Goal: Task Accomplishment & Management: Manage account settings

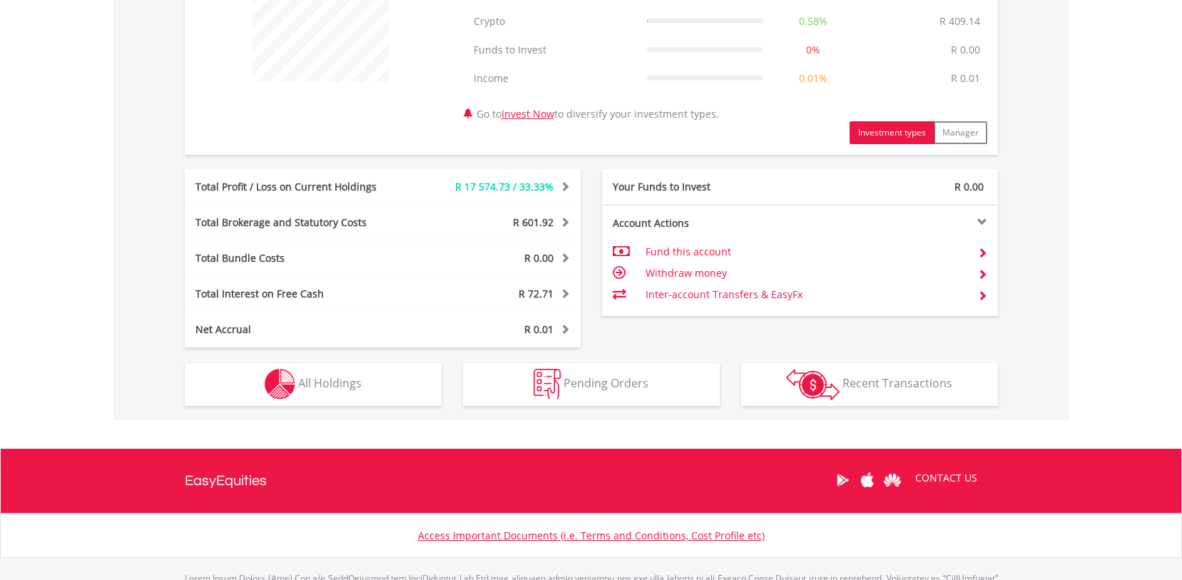
scroll to position [683, 0]
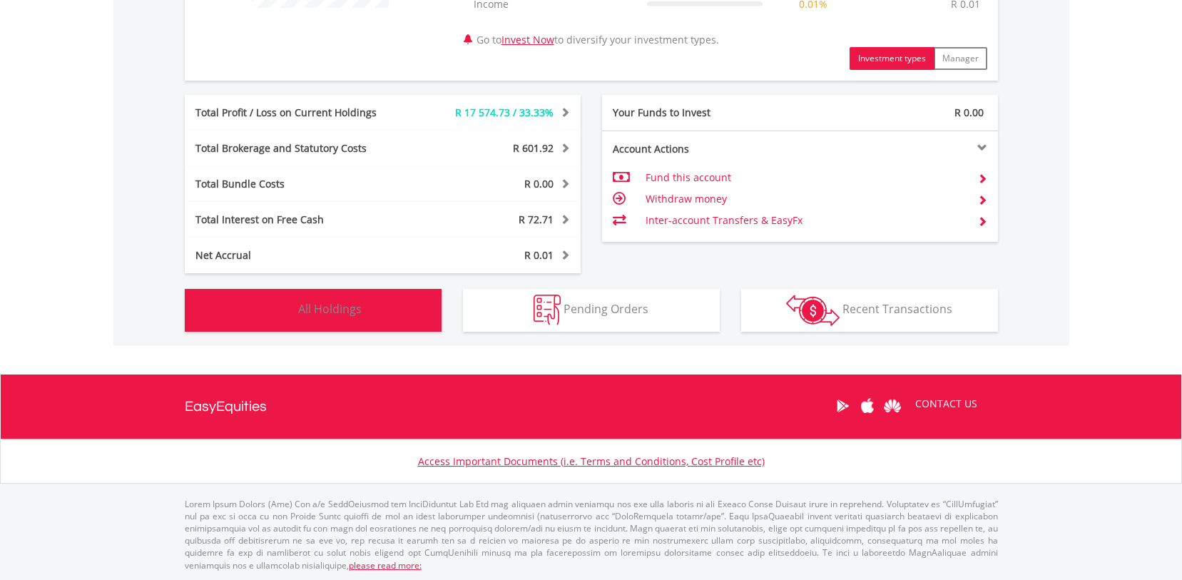
click at [345, 309] on span "All Holdings" at bounding box center [329, 309] width 63 height 16
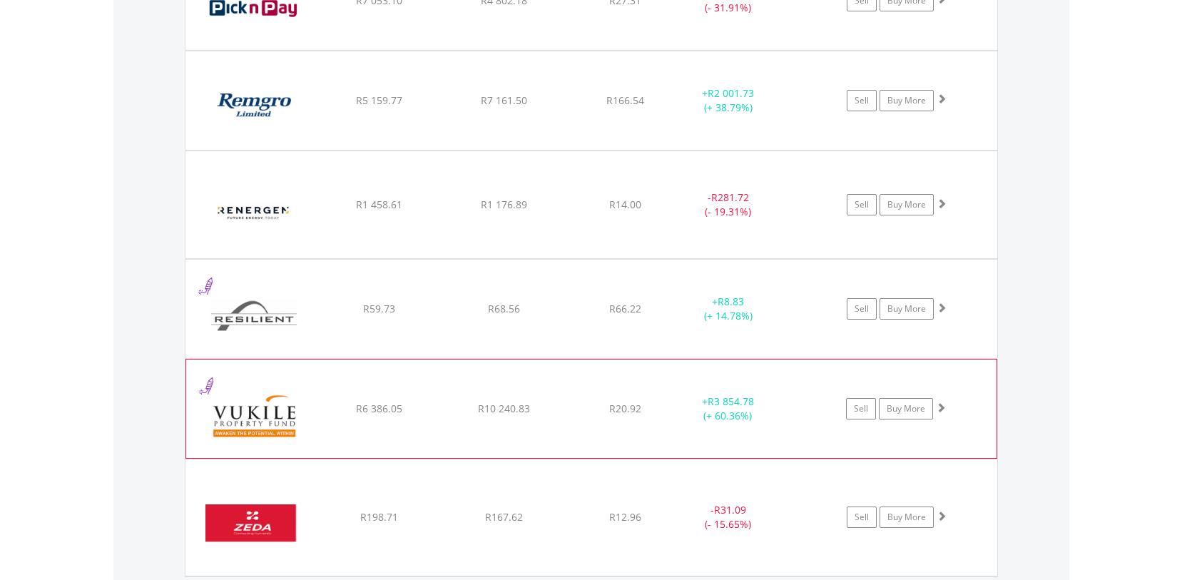
scroll to position [2045, 0]
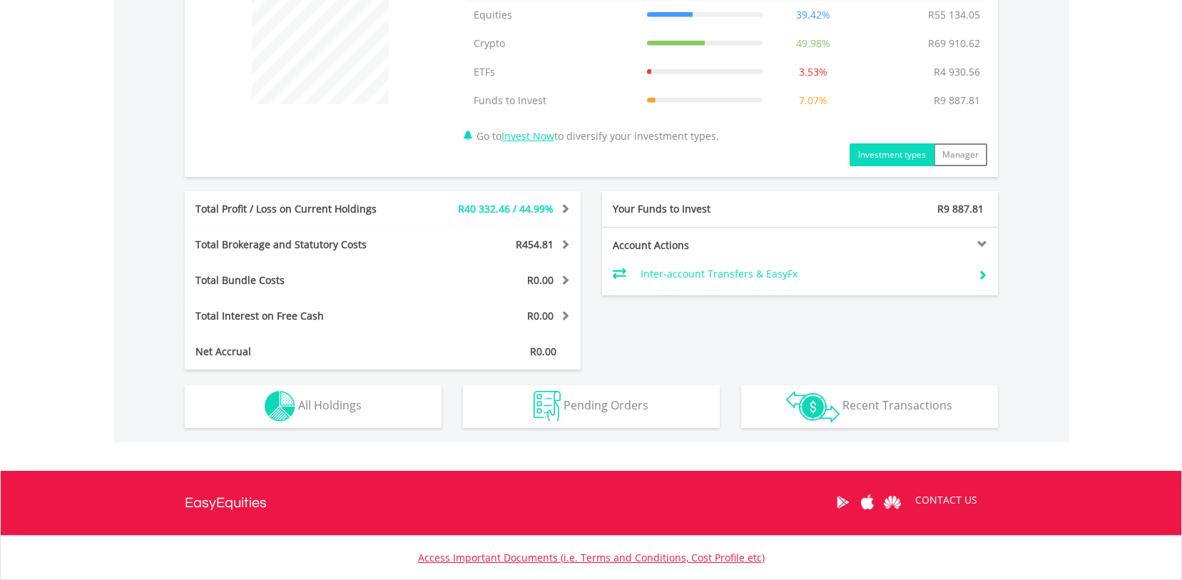
scroll to position [683, 0]
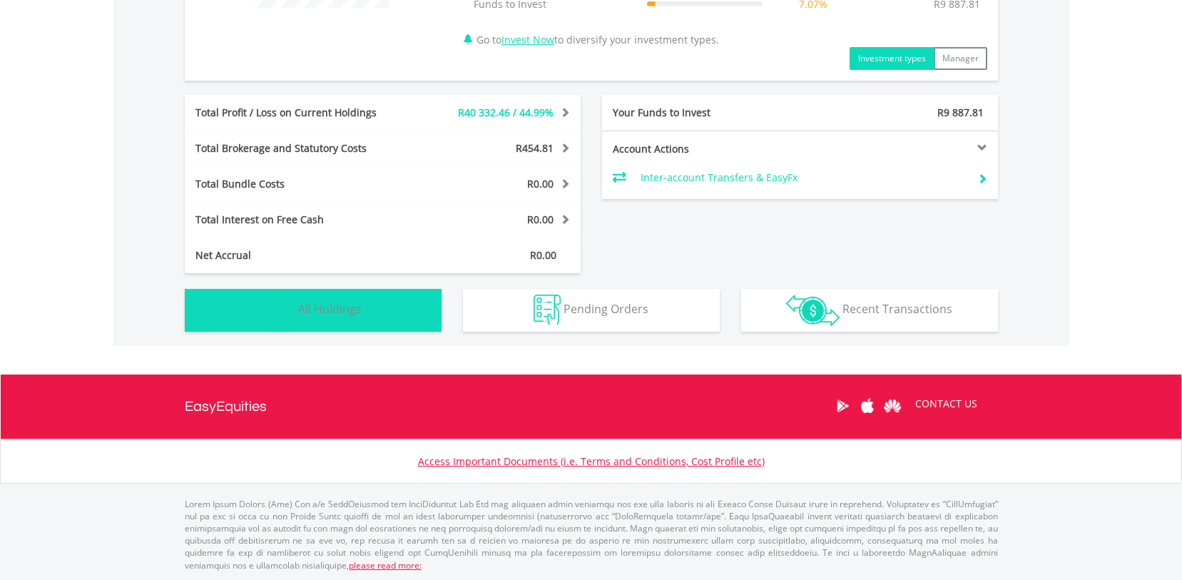
click at [325, 297] on button "Holdings All Holdings" at bounding box center [313, 310] width 257 height 43
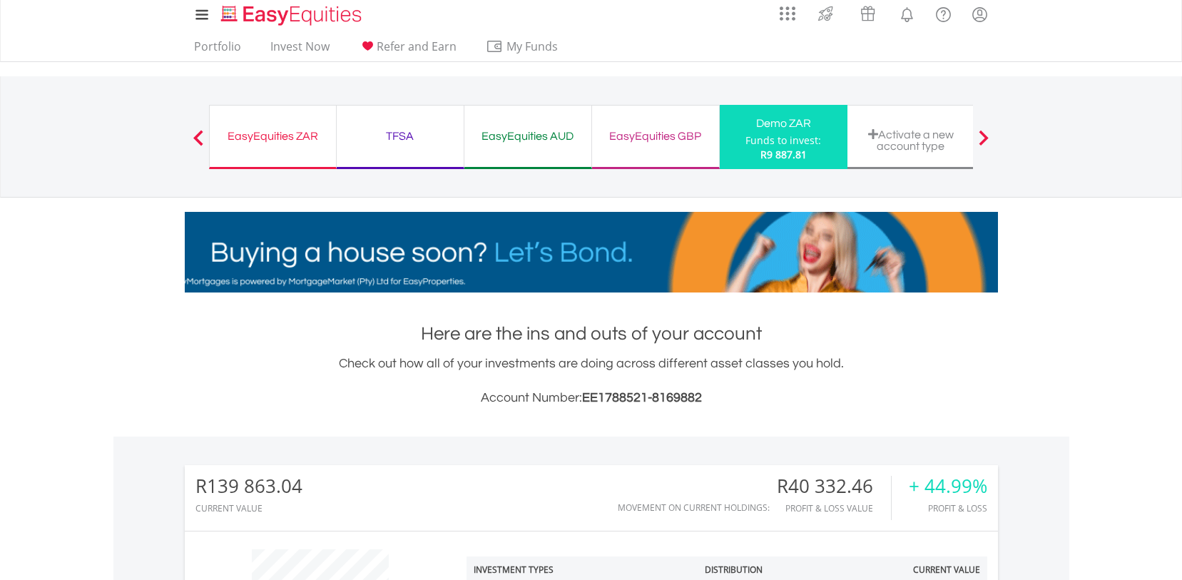
scroll to position [6, 0]
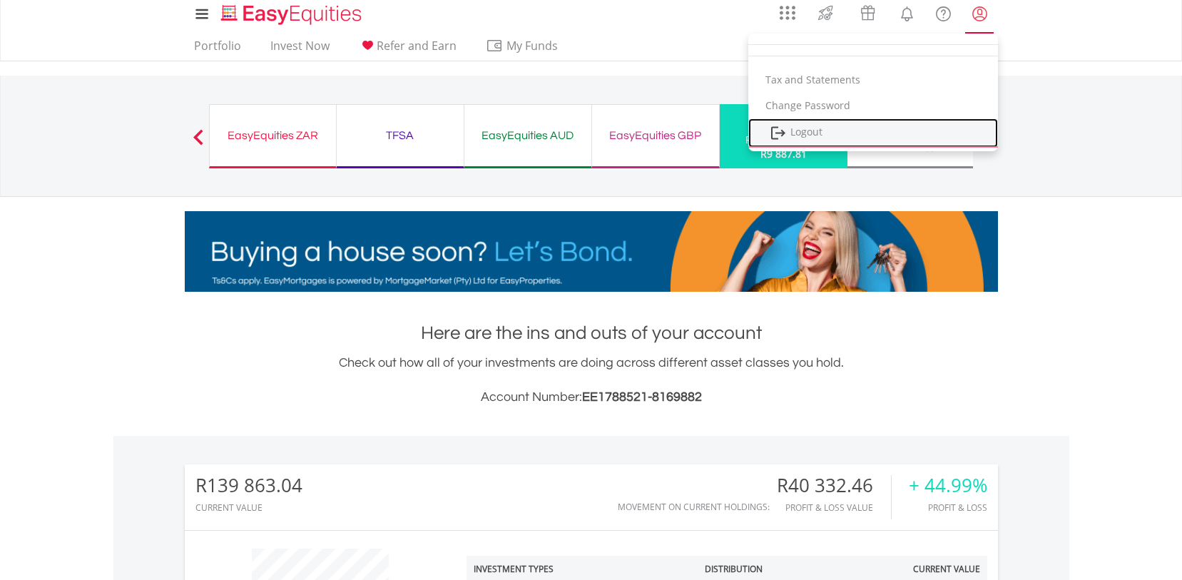
click at [811, 130] on link "Logout" at bounding box center [873, 132] width 250 height 29
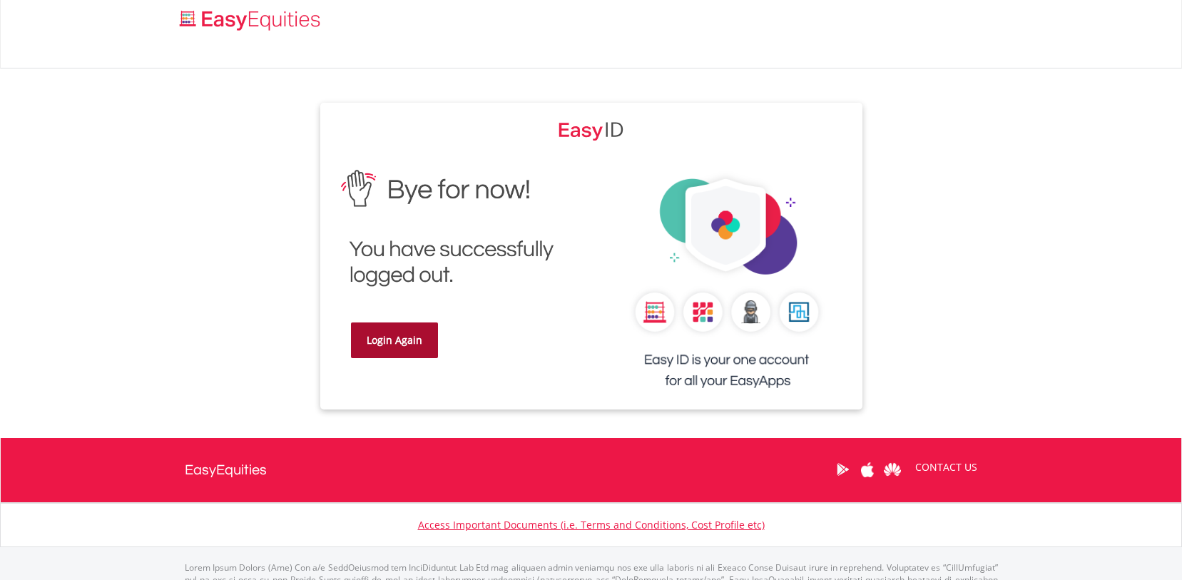
click at [392, 337] on link "Login Again" at bounding box center [394, 340] width 87 height 36
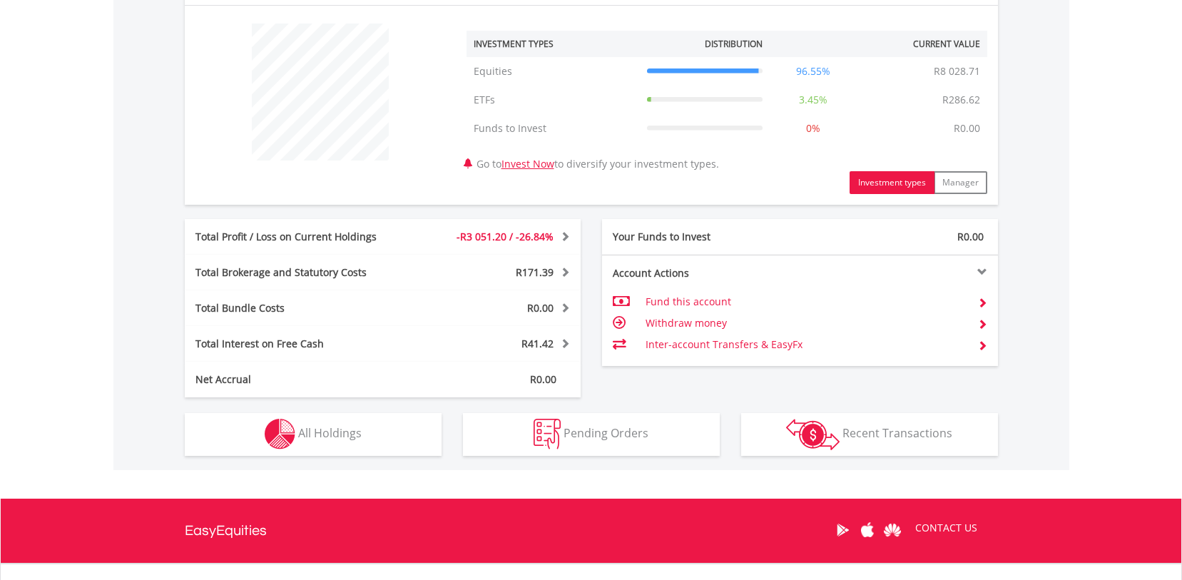
scroll to position [531, 0]
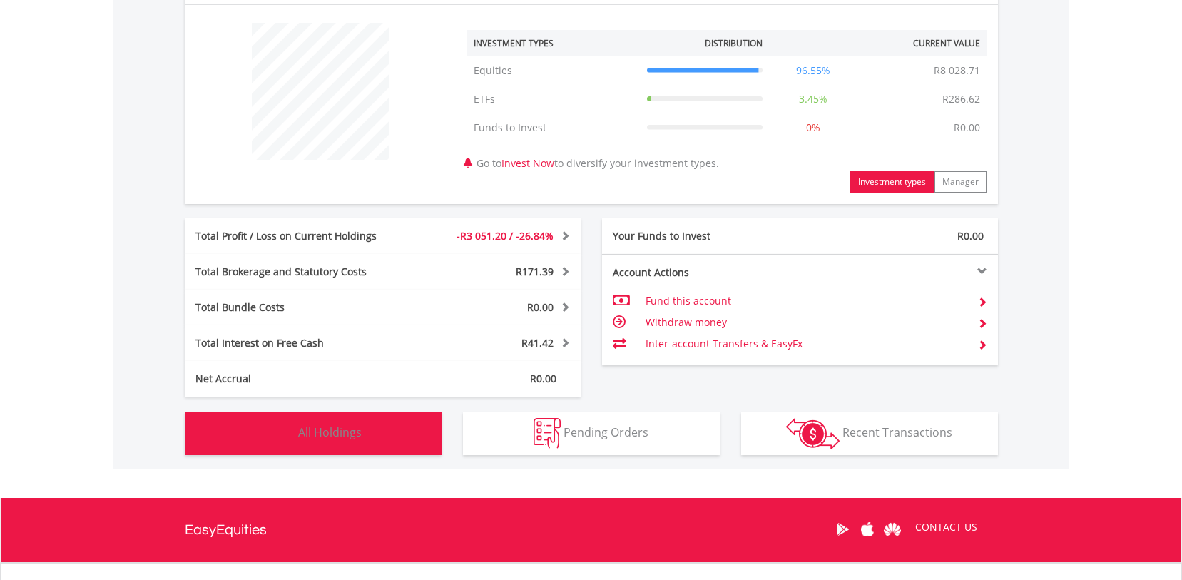
click at [336, 436] on span "All Holdings" at bounding box center [329, 432] width 63 height 16
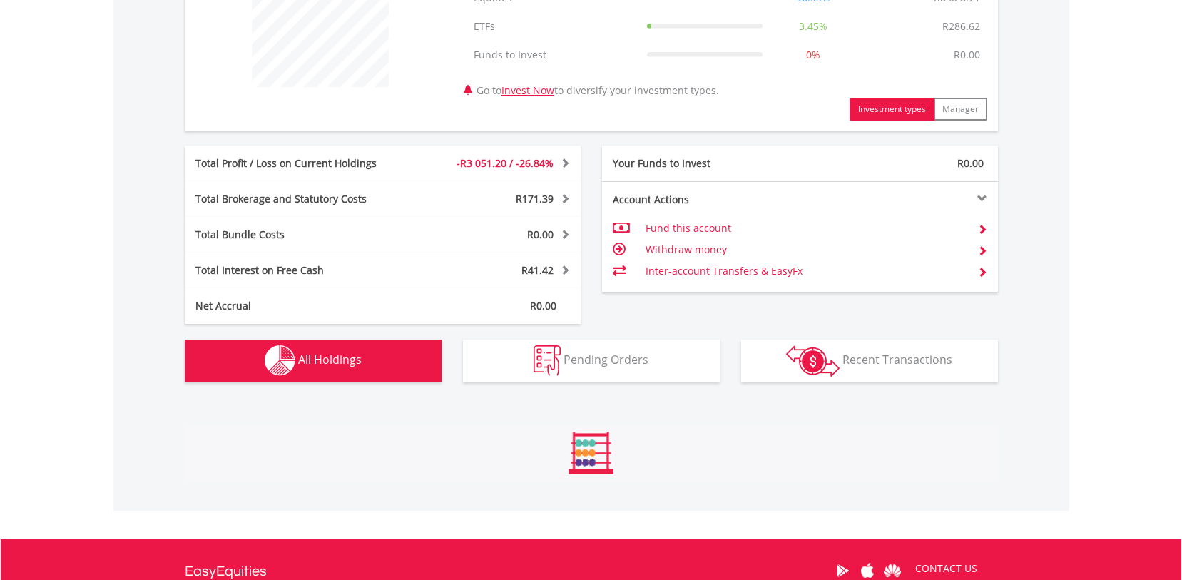
scroll to position [1028, 0]
